Goal: Information Seeking & Learning: Learn about a topic

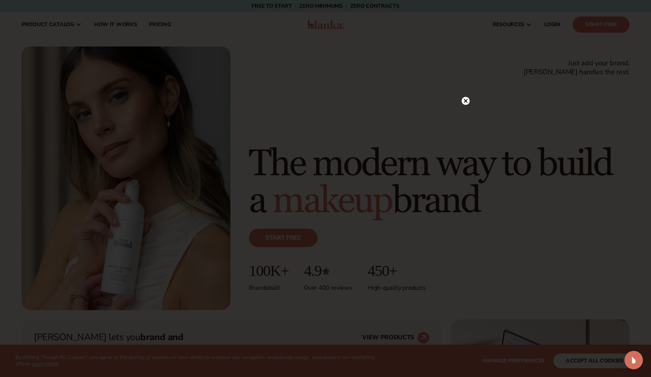
click at [465, 99] on circle at bounding box center [466, 101] width 8 height 8
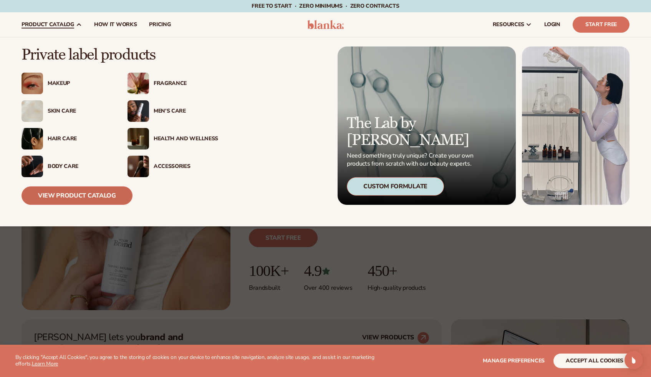
click at [77, 199] on link "View Product Catalog" at bounding box center [77, 195] width 111 height 18
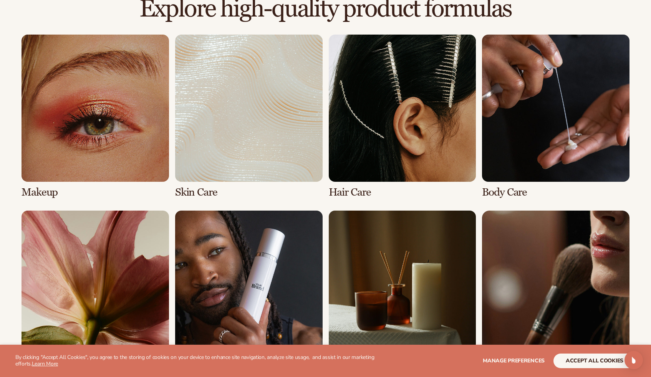
scroll to position [656, 0]
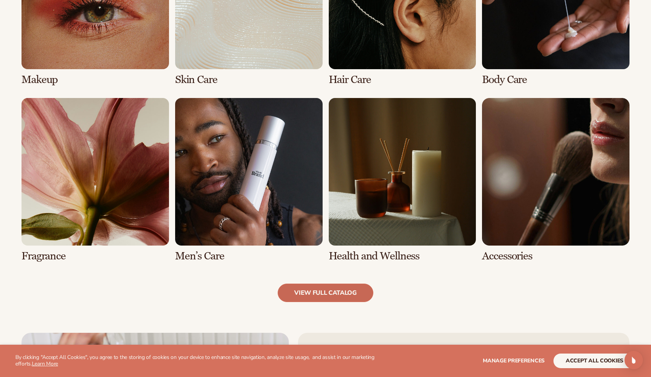
click at [311, 288] on link "view full catalog" at bounding box center [326, 293] width 96 height 18
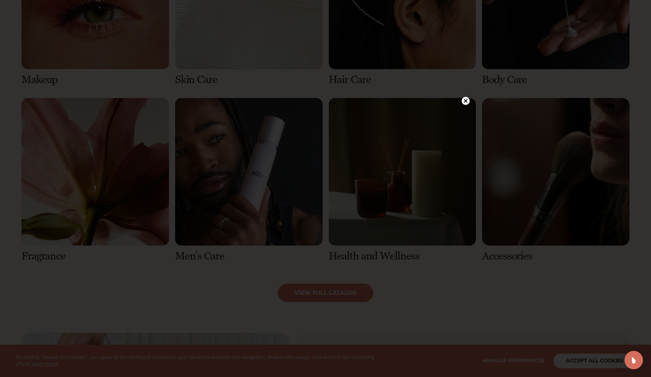
click at [463, 101] on circle at bounding box center [466, 101] width 8 height 8
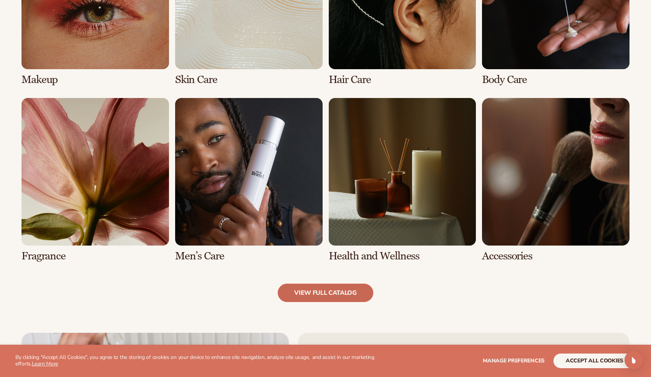
click at [350, 291] on link "view full catalog" at bounding box center [326, 293] width 96 height 18
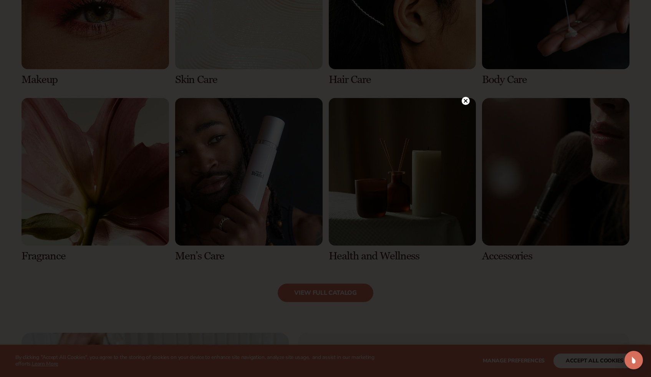
click at [463, 100] on circle at bounding box center [466, 101] width 8 height 8
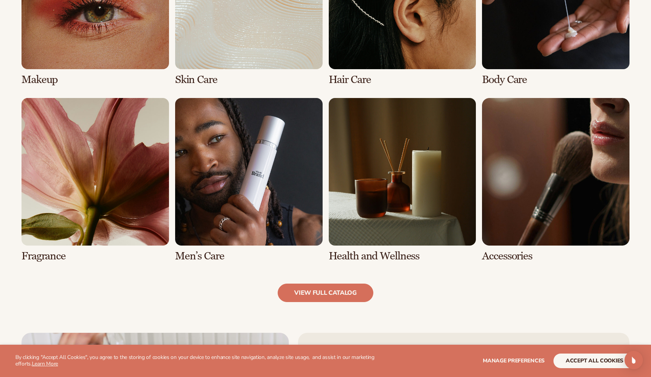
click at [218, 35] on link "2 / 8" at bounding box center [249, 4] width 148 height 164
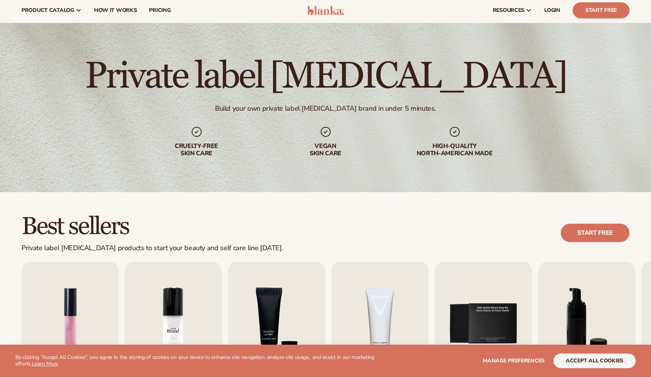
scroll to position [187, 0]
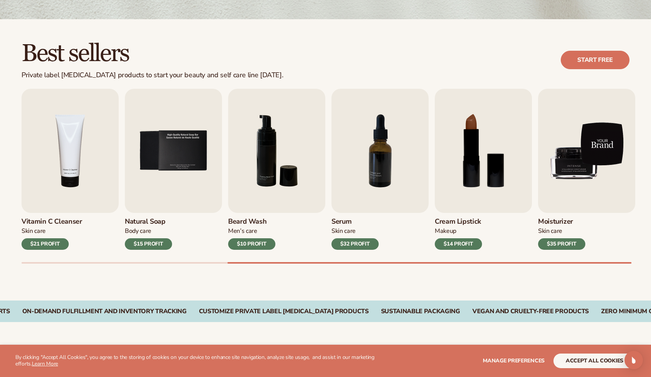
click at [615, 203] on img "9 / 9" at bounding box center [586, 151] width 97 height 124
click at [612, 202] on img "9 / 9" at bounding box center [586, 151] width 97 height 124
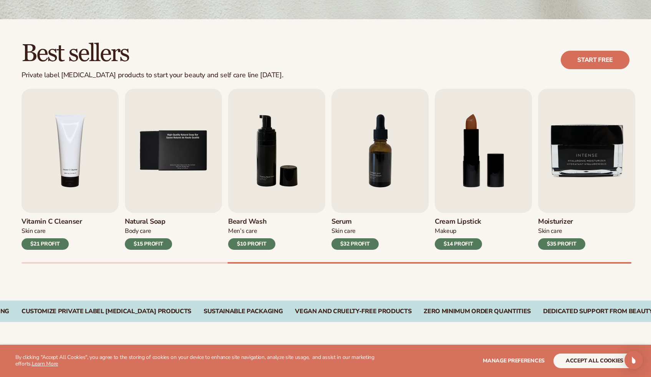
click at [560, 240] on div "$35 PROFIT" at bounding box center [561, 244] width 47 height 12
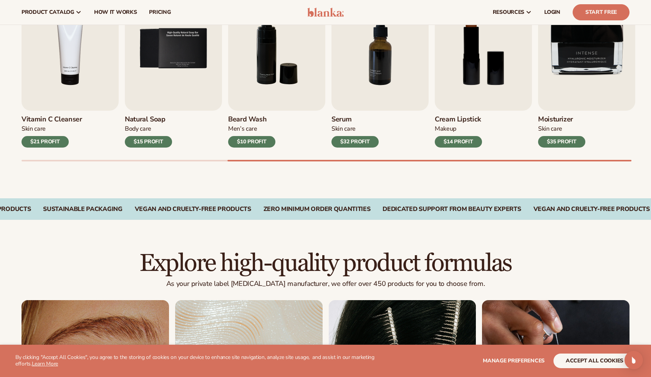
scroll to position [22, 0]
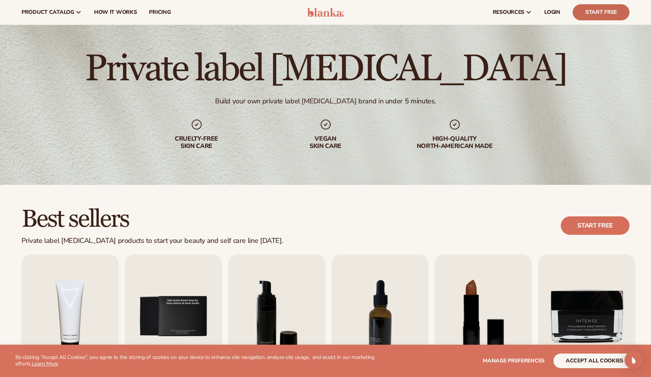
click at [587, 14] on link "Start Free" at bounding box center [601, 12] width 57 height 16
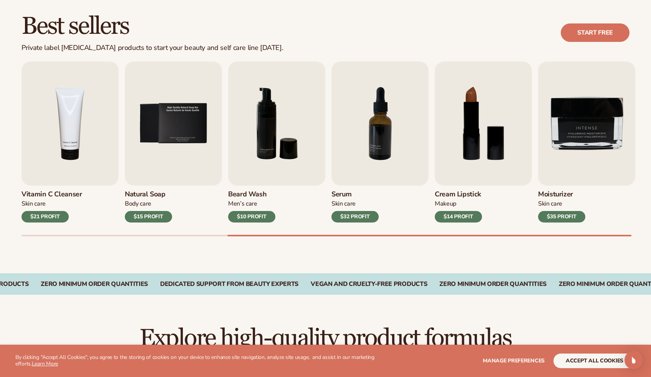
scroll to position [242, 0]
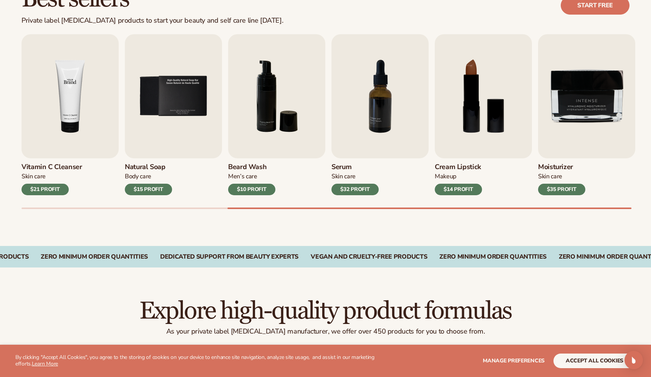
click at [81, 122] on img "4 / 9" at bounding box center [70, 96] width 97 height 124
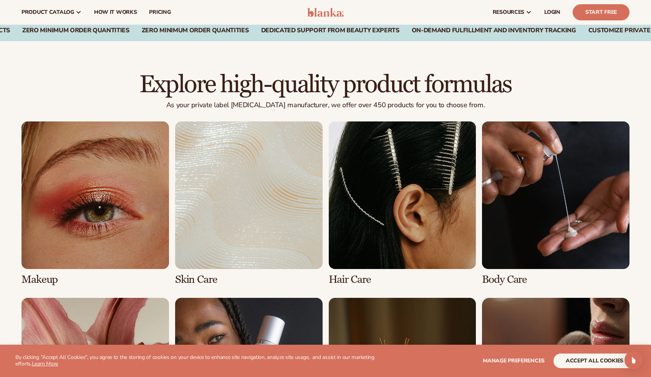
scroll to position [208, 0]
